Goal: Task Accomplishment & Management: Complete application form

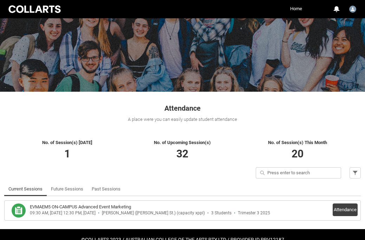
scroll to position [57, 0]
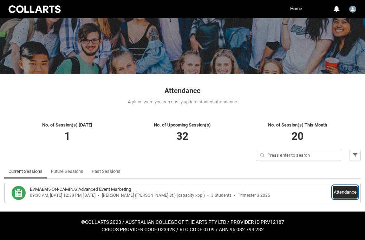
click at [346, 194] on button "Attendance" at bounding box center [344, 192] width 25 height 13
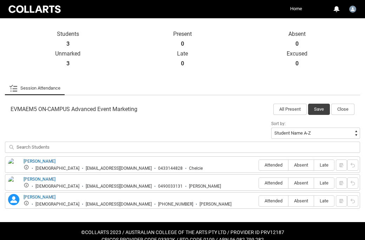
scroll to position [159, 0]
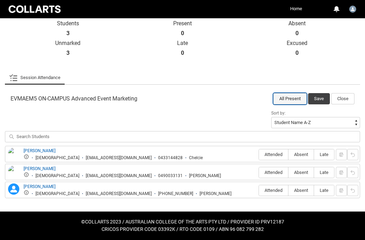
click at [282, 97] on button "All Present" at bounding box center [289, 98] width 33 height 11
radio input "true"
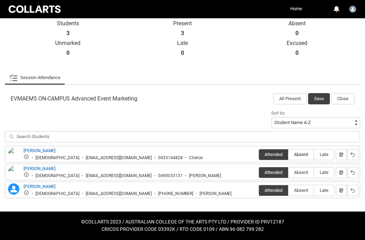
click at [298, 154] on span "Absent" at bounding box center [300, 154] width 25 height 5
click at [288, 154] on input "Absent" at bounding box center [288, 154] width 0 height 0
type lightning-radio-group "Absent"
radio input "true"
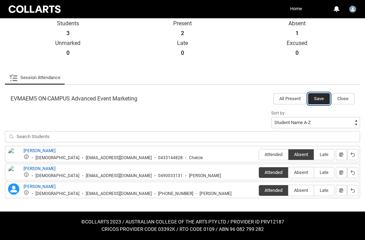
click at [318, 98] on button "Save" at bounding box center [319, 98] width 22 height 11
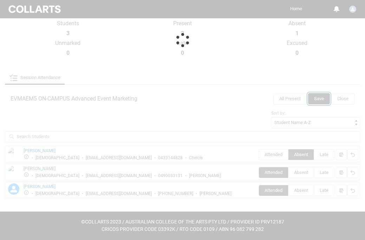
scroll to position [57, 0]
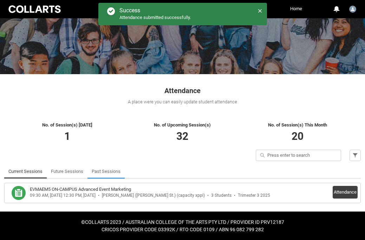
click at [101, 169] on link "Past Sessions" at bounding box center [106, 171] width 29 height 14
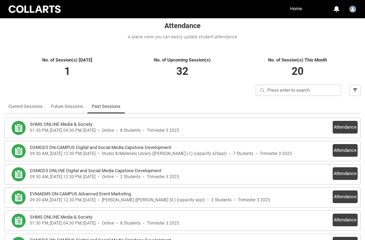
scroll to position [129, 0]
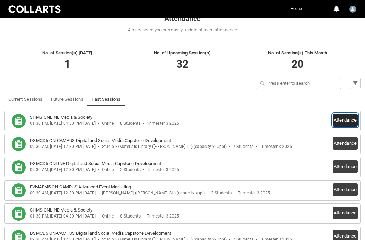
click at [347, 123] on button "Attendance" at bounding box center [344, 120] width 25 height 13
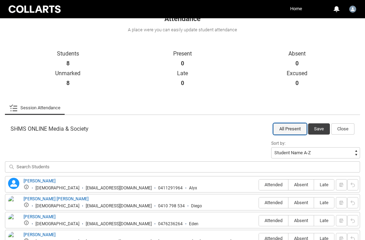
click at [278, 127] on button "All Present" at bounding box center [289, 128] width 33 height 11
radio input "true"
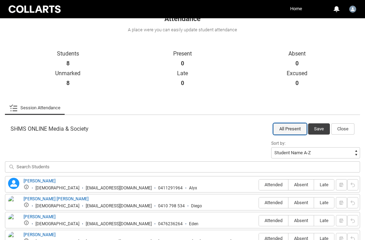
radio input "true"
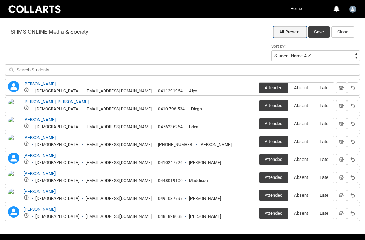
scroll to position [227, 0]
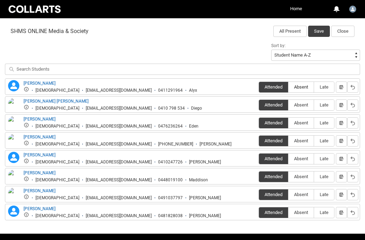
click at [301, 86] on span "Absent" at bounding box center [300, 86] width 25 height 5
click at [288, 87] on input "Absent" at bounding box center [288, 87] width 0 height 0
type lightning-radio-group "Absent"
radio input "true"
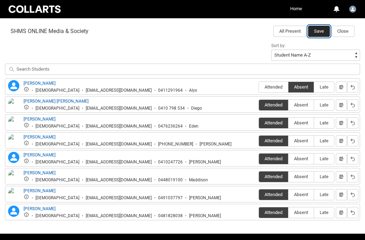
click at [317, 31] on button "Save" at bounding box center [319, 31] width 22 height 11
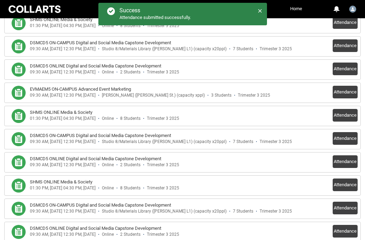
scroll to position [232, 0]
